Goal: Task Accomplishment & Management: Manage account settings

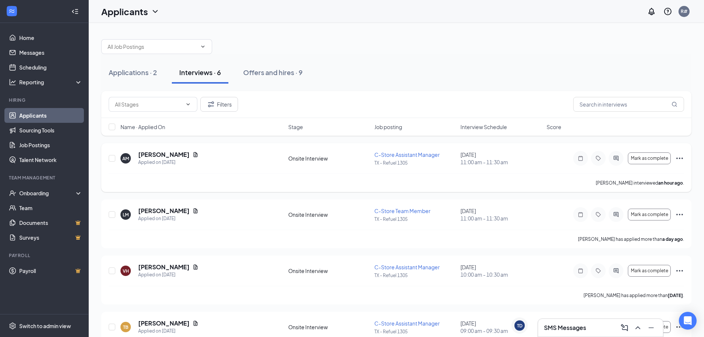
click at [677, 158] on icon "Ellipses" at bounding box center [679, 157] width 7 height 1
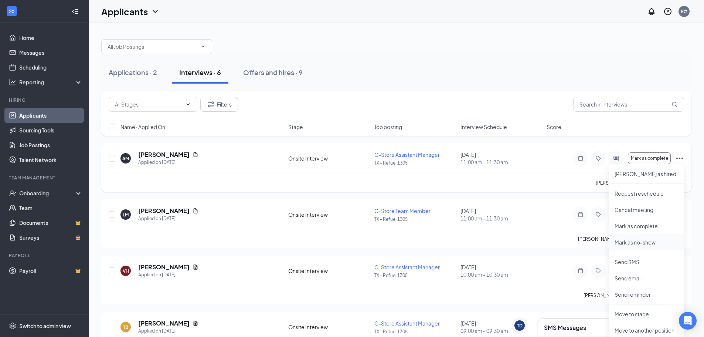
click at [631, 243] on p "Mark as no-show" at bounding box center [646, 241] width 64 height 7
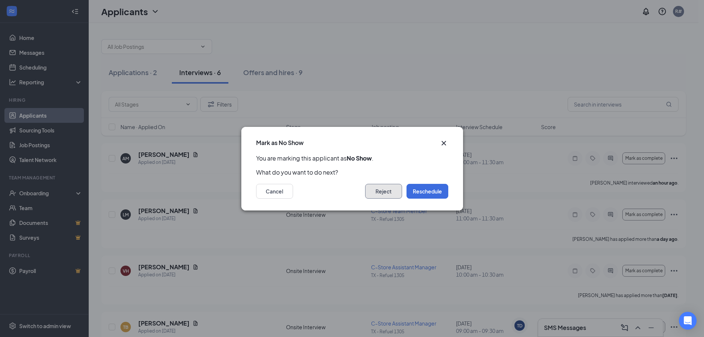
click at [385, 190] on button "Reject" at bounding box center [383, 191] width 37 height 15
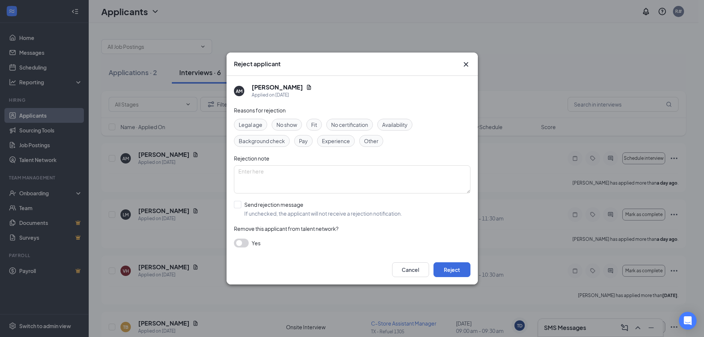
click at [286, 121] on span "No show" at bounding box center [286, 124] width 21 height 8
click at [451, 270] on button "Reject" at bounding box center [451, 269] width 37 height 15
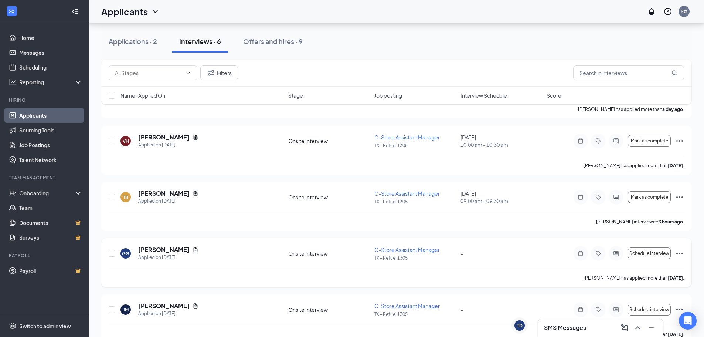
scroll to position [74, 0]
click at [645, 194] on span "Mark as complete" at bounding box center [649, 196] width 37 height 5
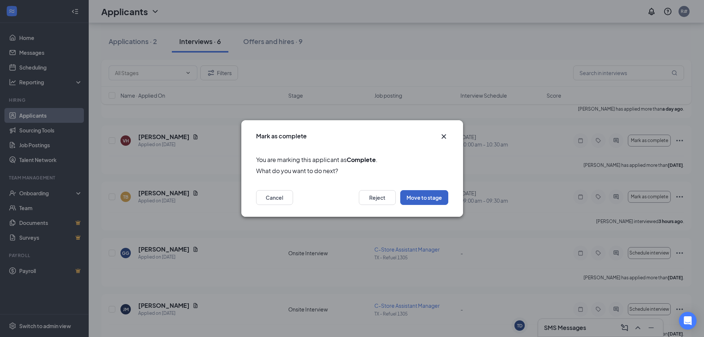
click at [419, 197] on button "Move to stage" at bounding box center [424, 197] width 48 height 15
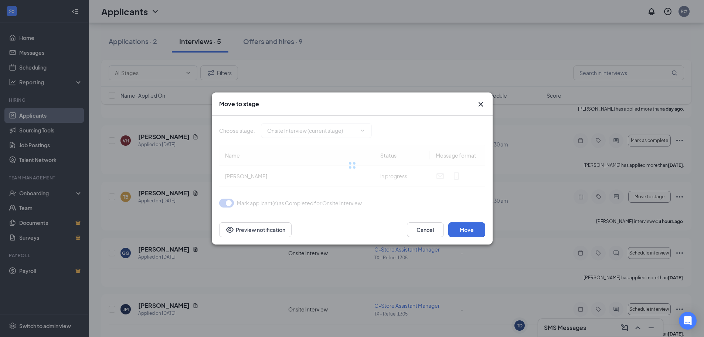
type input "On Hold (next stage)"
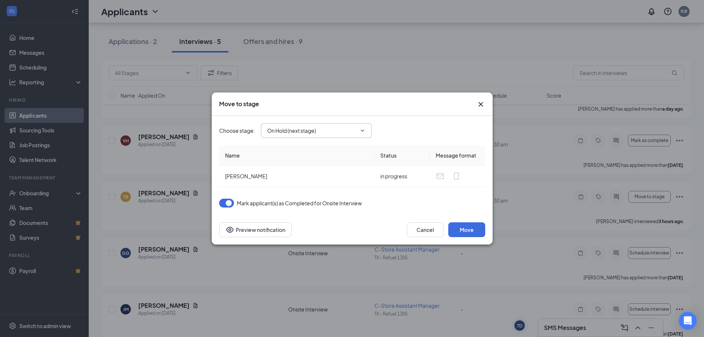
click at [293, 132] on input "On Hold (next stage)" at bounding box center [311, 130] width 89 height 8
click at [294, 127] on input "On Hold (next stage)" at bounding box center [311, 130] width 89 height 8
click at [248, 230] on button "Preview notification" at bounding box center [255, 229] width 72 height 15
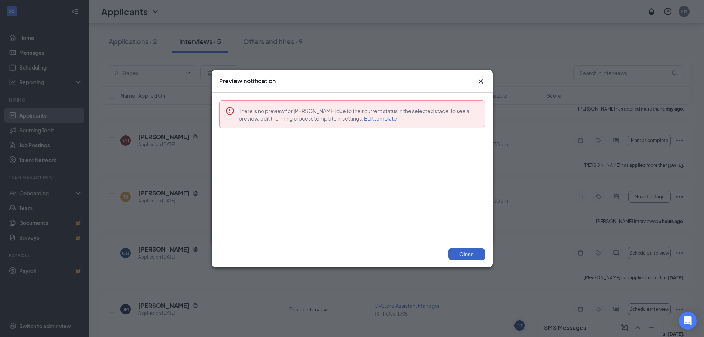
click at [466, 253] on button "Close" at bounding box center [466, 254] width 37 height 12
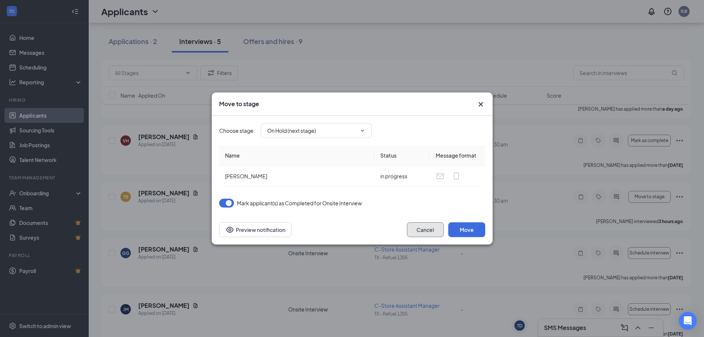
click at [424, 228] on button "Cancel" at bounding box center [425, 229] width 37 height 15
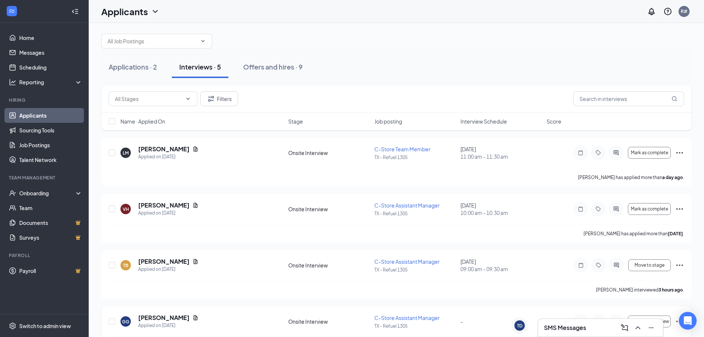
scroll to position [0, 0]
